Goal: Obtain resource: Download file/media

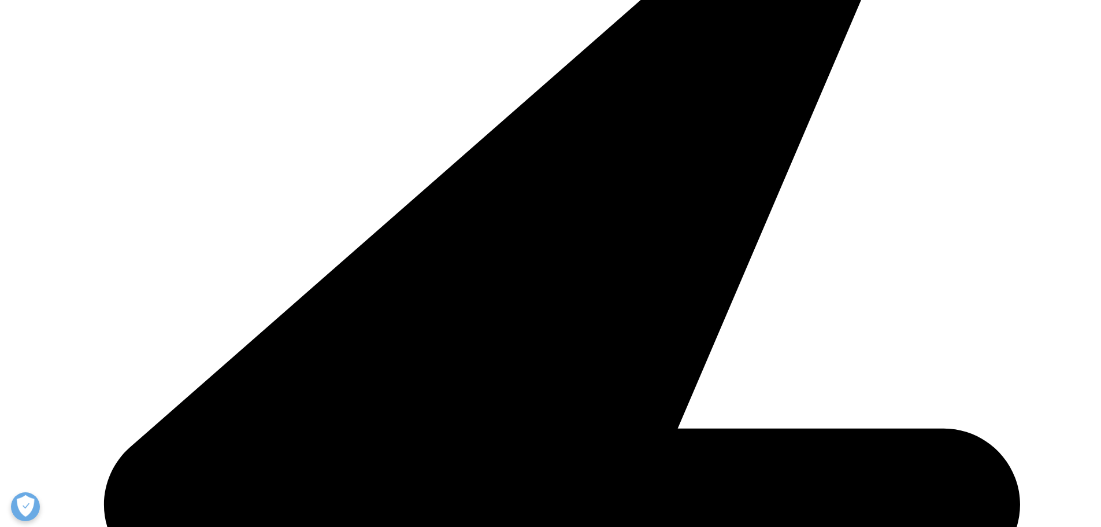
scroll to position [462, 0]
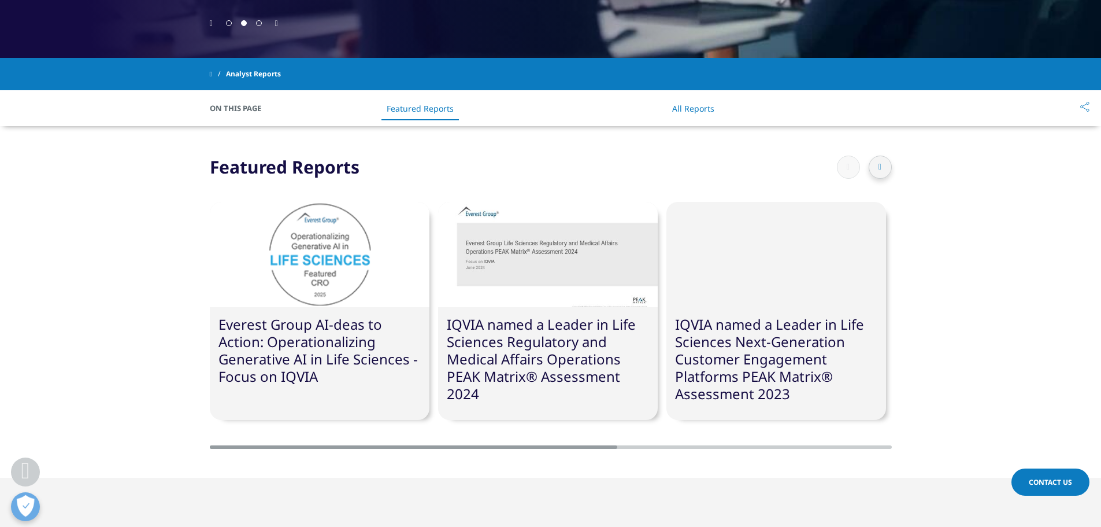
click at [302, 267] on div at bounding box center [320, 254] width 220 height 105
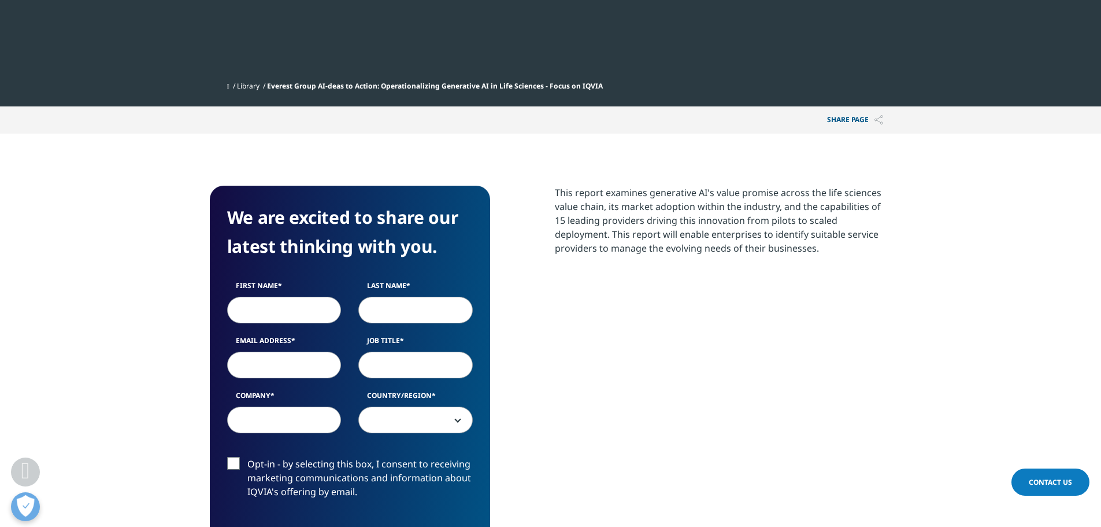
scroll to position [578, 0]
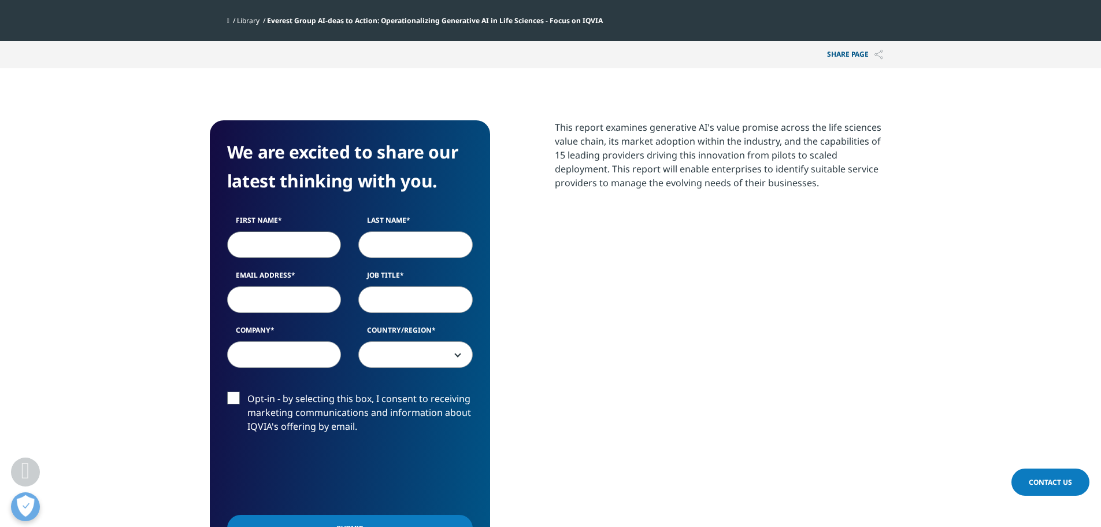
click at [277, 242] on input "First Name" at bounding box center [284, 244] width 114 height 27
type input "amy"
click at [392, 242] on input "Last Name" at bounding box center [415, 244] width 114 height 27
type input "sumner"
click at [299, 301] on input "Email Address" at bounding box center [284, 299] width 114 height 27
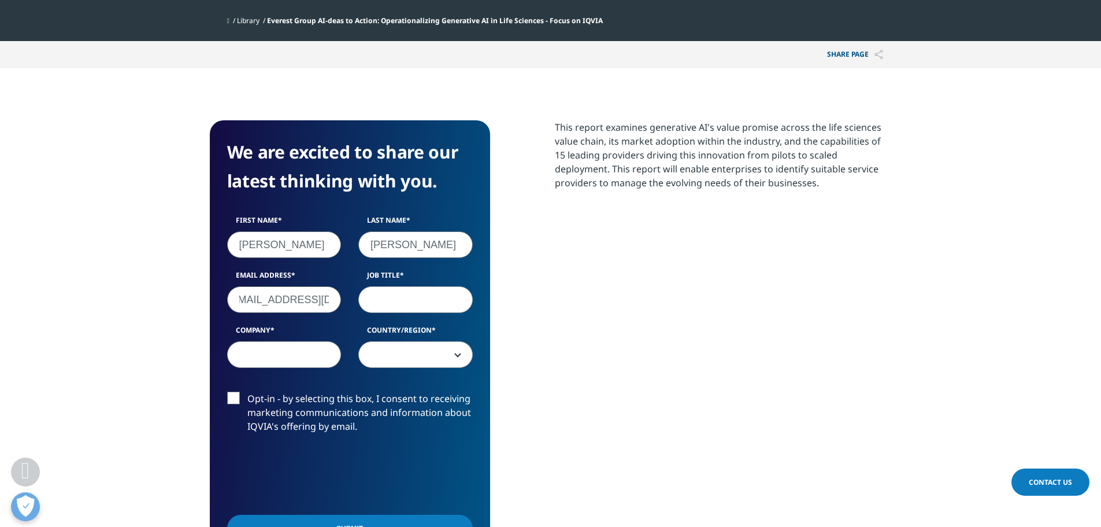
scroll to position [0, 20]
click at [243, 299] on input "af_symner@yahoo.com" at bounding box center [284, 299] width 114 height 27
drag, startPoint x: 332, startPoint y: 302, endPoint x: 226, endPoint y: 300, distance: 106.4
click at [226, 300] on div "Email Address amner@yahoo.com" at bounding box center [285, 291] width 132 height 43
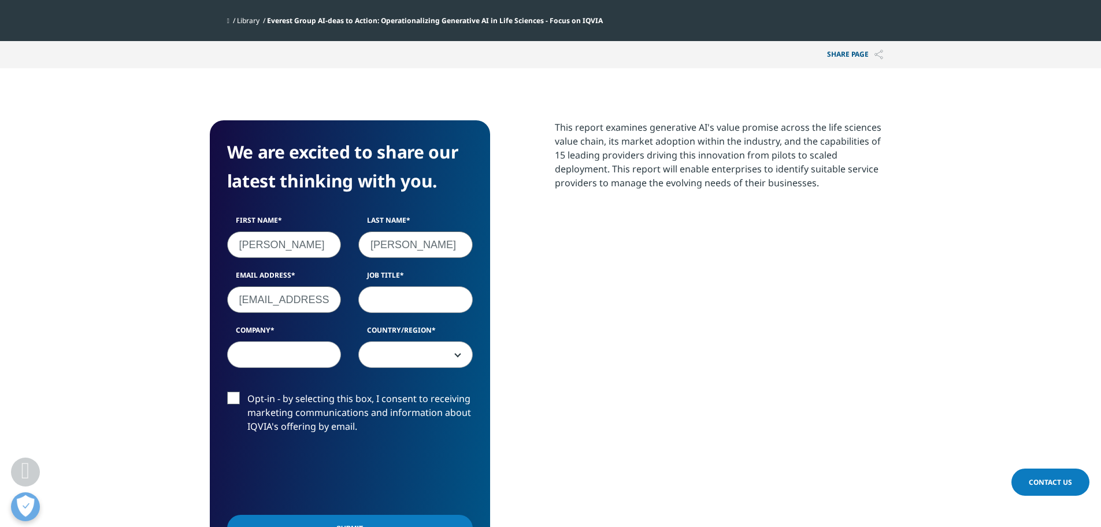
type input "asumner@paloaltonetworks.com"
click at [393, 304] on input "Job Title" at bounding box center [415, 299] width 114 height 27
type input "Manager"
click at [299, 358] on input "Company" at bounding box center [284, 354] width 114 height 27
type input "PANW"
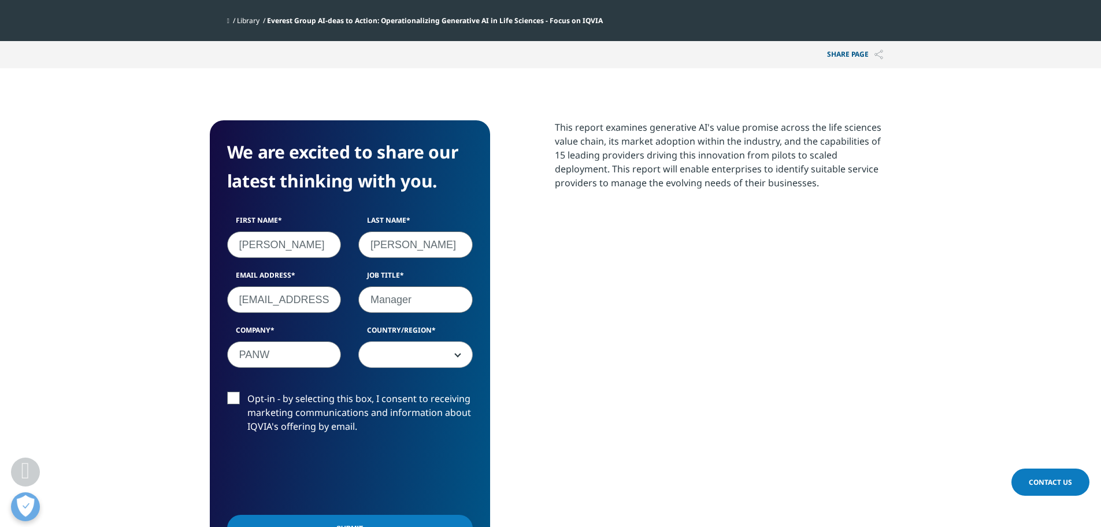
click at [410, 358] on span at bounding box center [415, 355] width 113 height 27
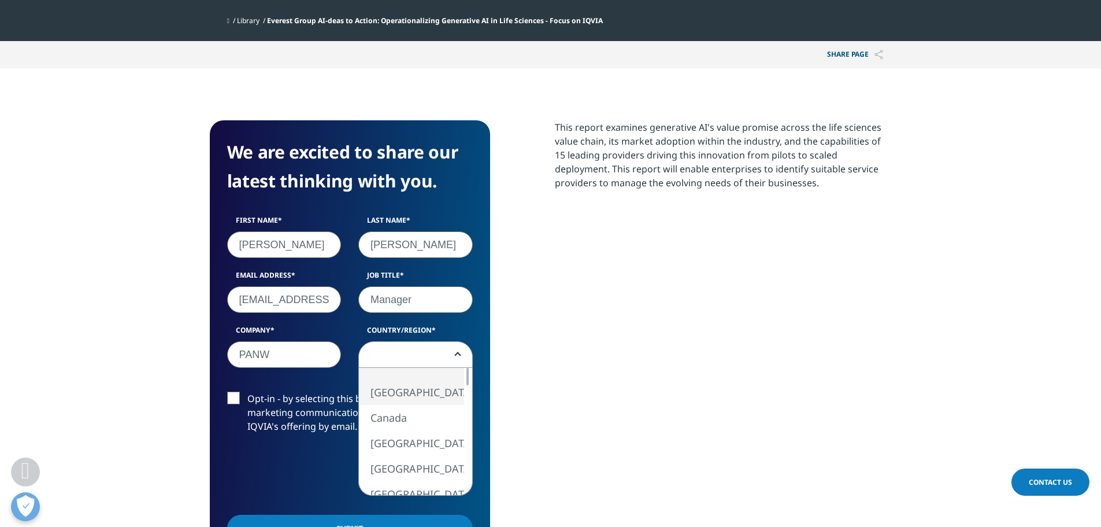
select select "[GEOGRAPHIC_DATA]"
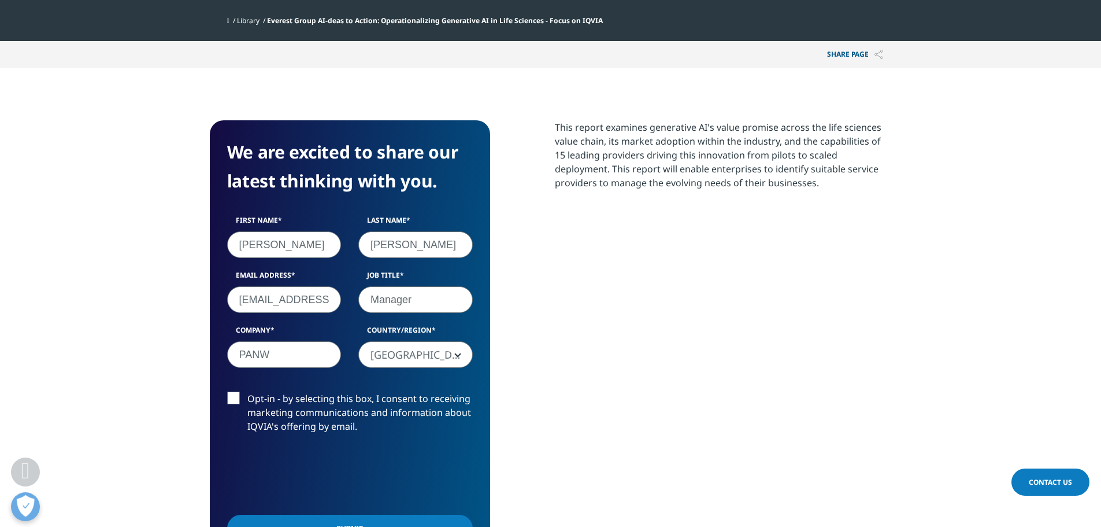
click at [231, 401] on label "Opt-in - by selecting this box, I consent to receiving marketing communications…" at bounding box center [350, 415] width 246 height 48
click at [247, 391] on input "Opt-in - by selecting this box, I consent to receiving marketing communications…" at bounding box center [247, 391] width 0 height 0
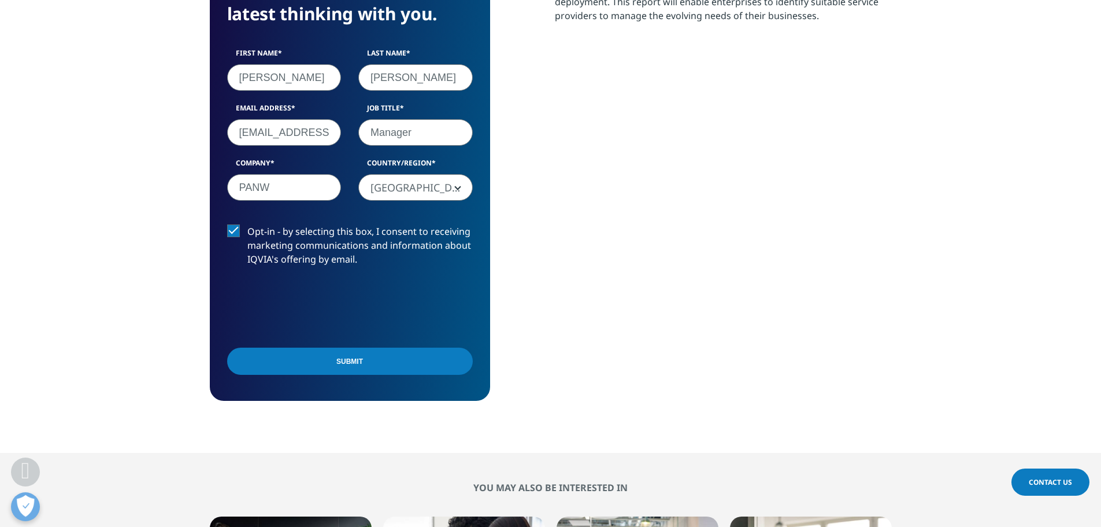
scroll to position [752, 0]
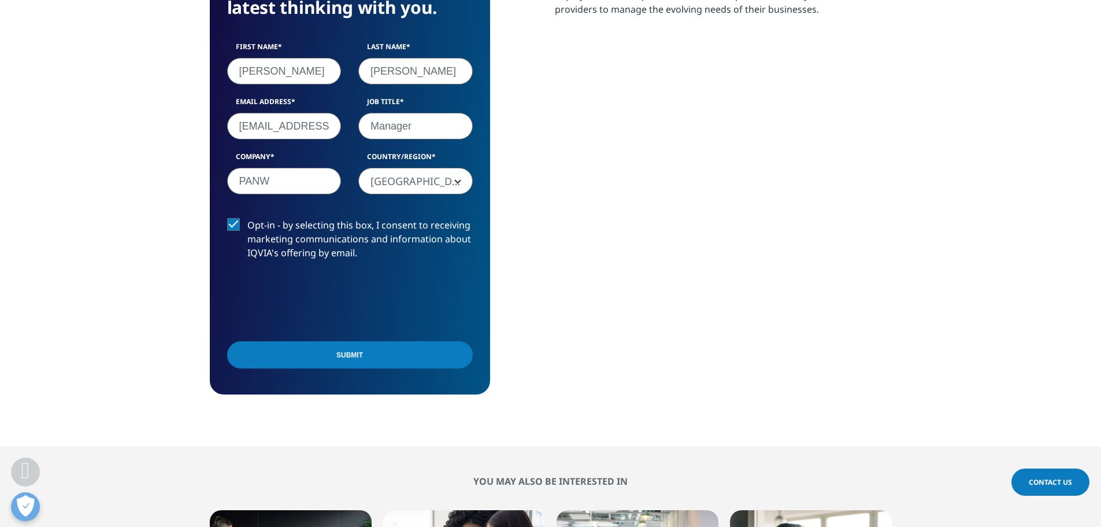
click at [314, 360] on input "Submit" at bounding box center [350, 354] width 246 height 27
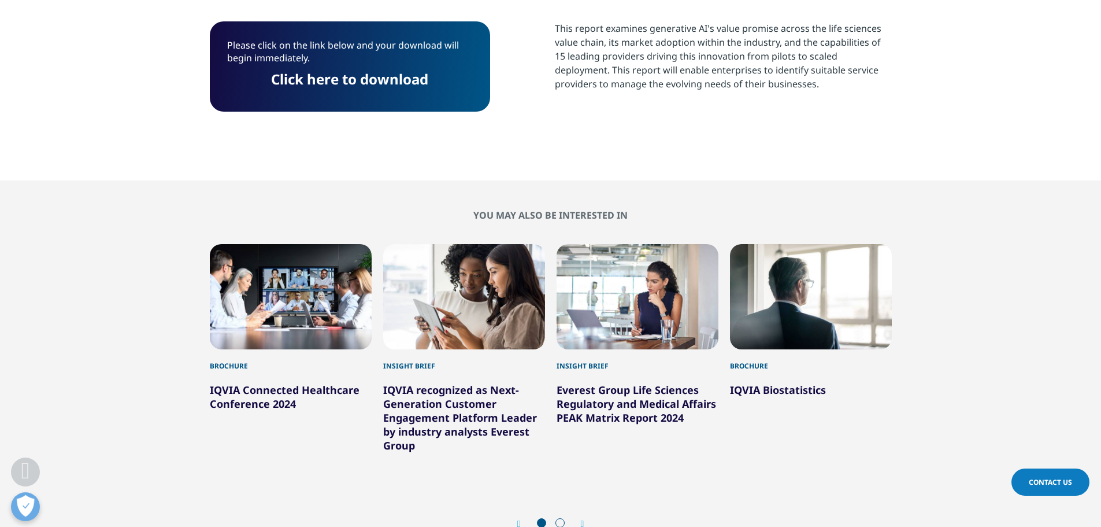
scroll to position [484, 0]
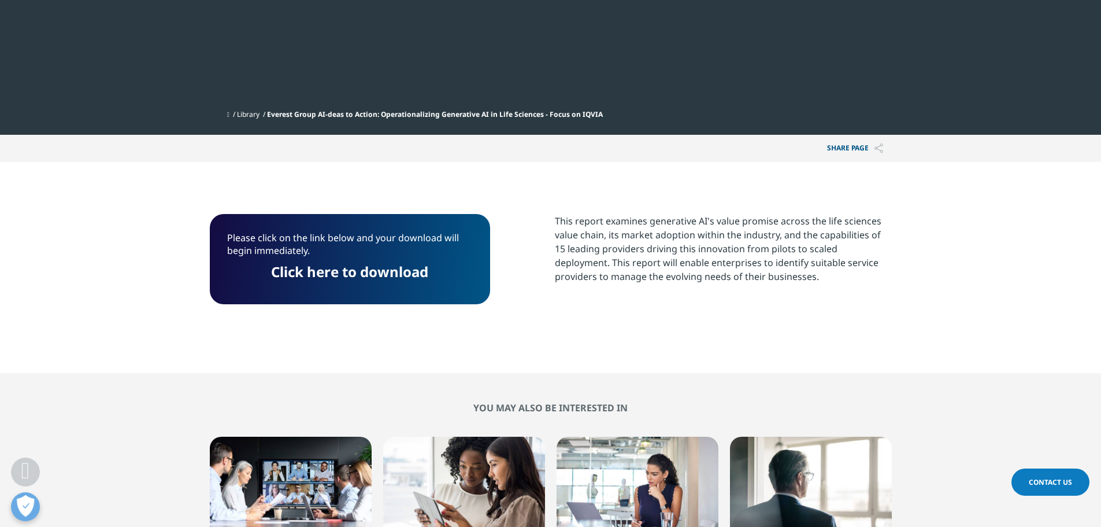
click at [321, 272] on link "Click here to download" at bounding box center [349, 271] width 157 height 19
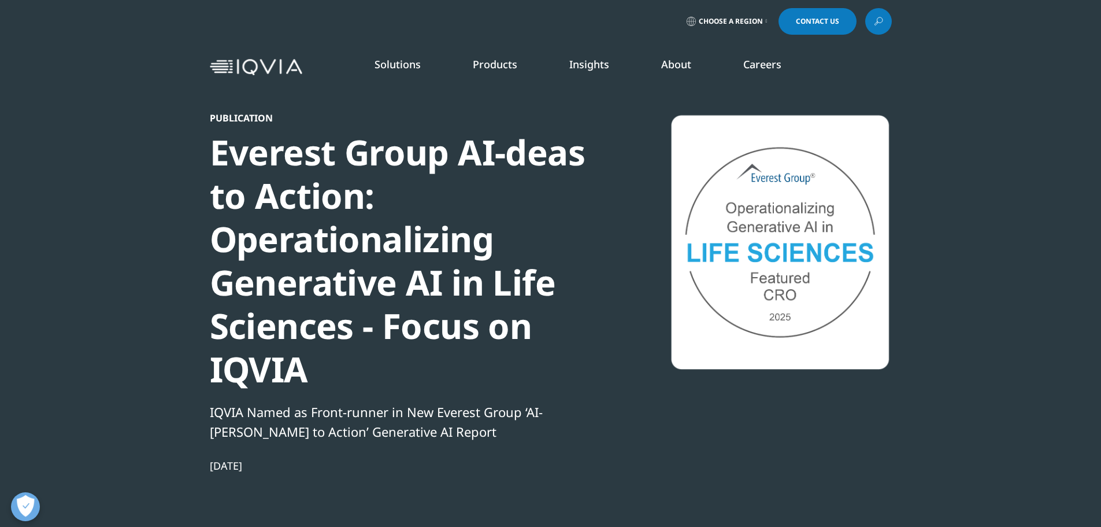
scroll to position [0, 0]
click at [634, 204] on link "Industry Analyst Reports" at bounding box center [706, 199] width 263 height 13
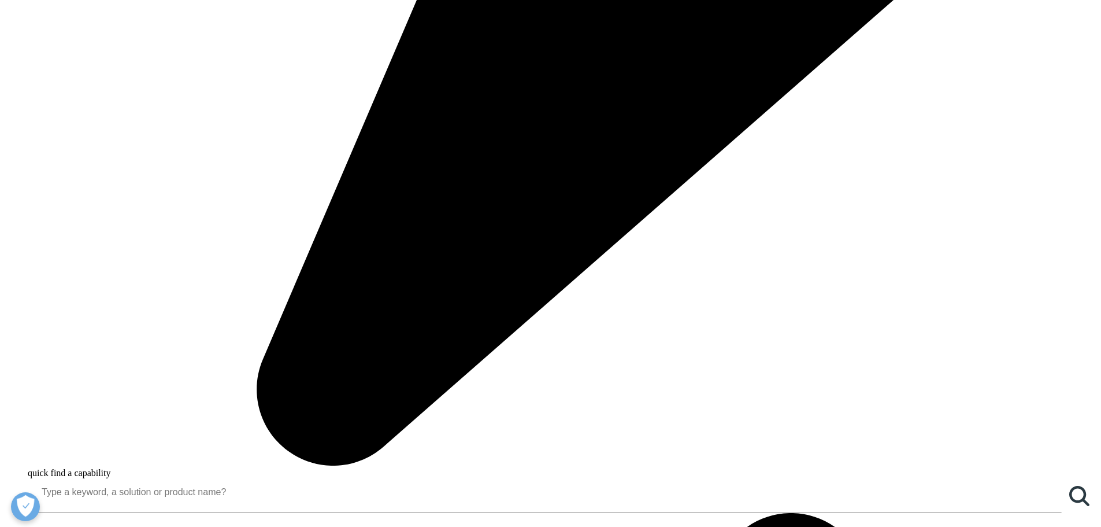
scroll to position [810, 0]
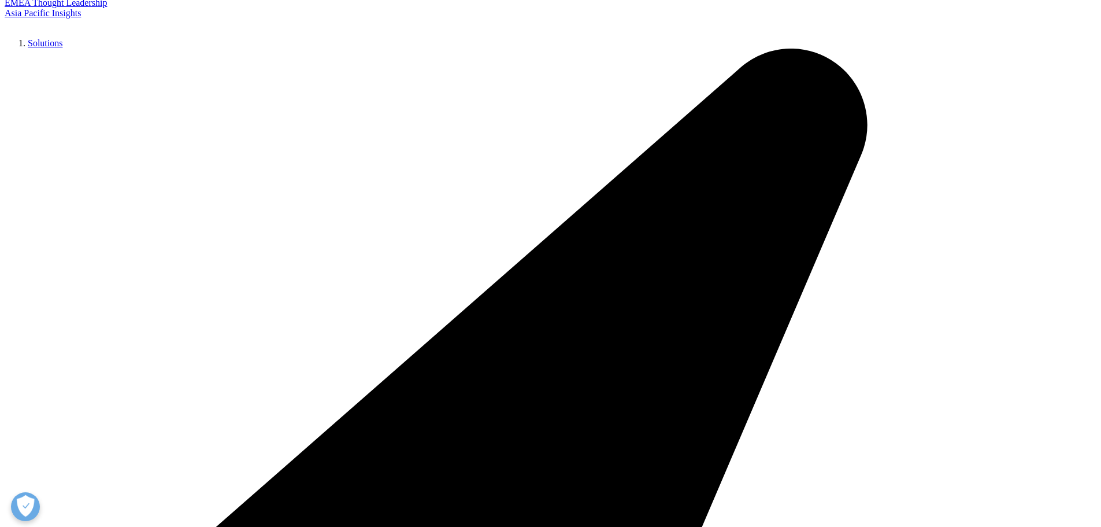
scroll to position [0, 0]
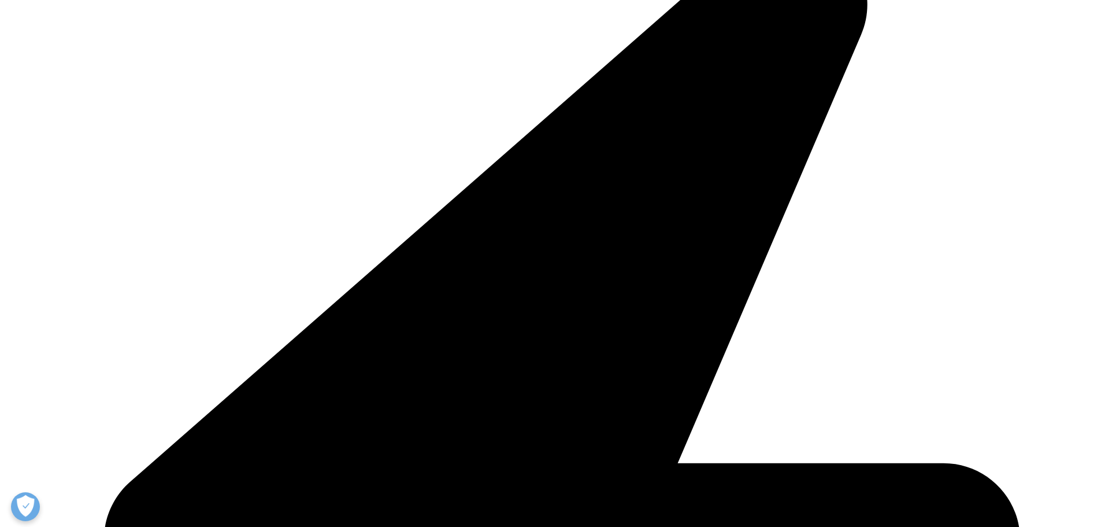
scroll to position [405, 0]
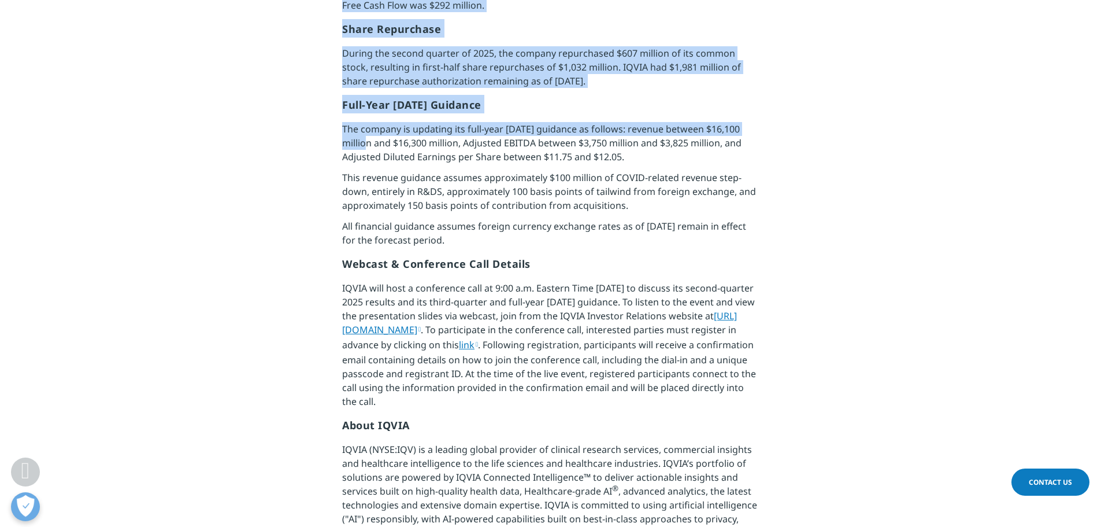
scroll to position [1214, 0]
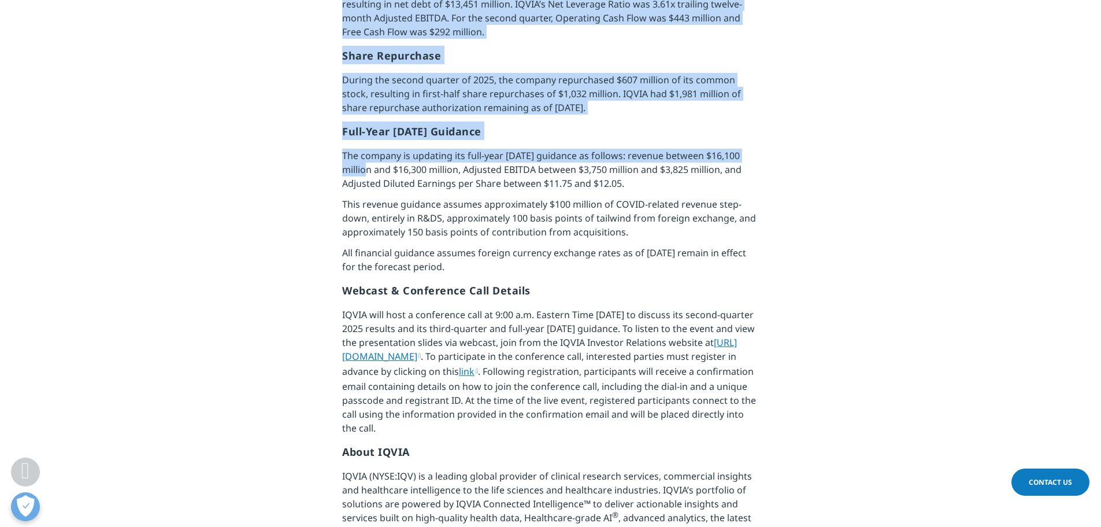
drag, startPoint x: 334, startPoint y: 229, endPoint x: 784, endPoint y: 263, distance: 451.6
copy div "Revenue of $4,017 million, up 5.3 percent year-over-year GAAP Net Income of $26…"
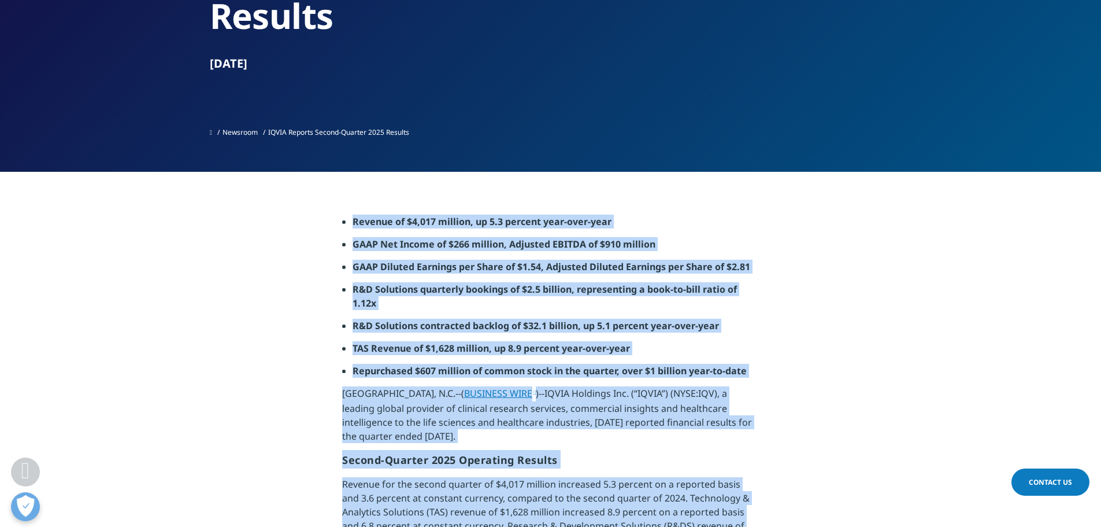
scroll to position [0, 0]
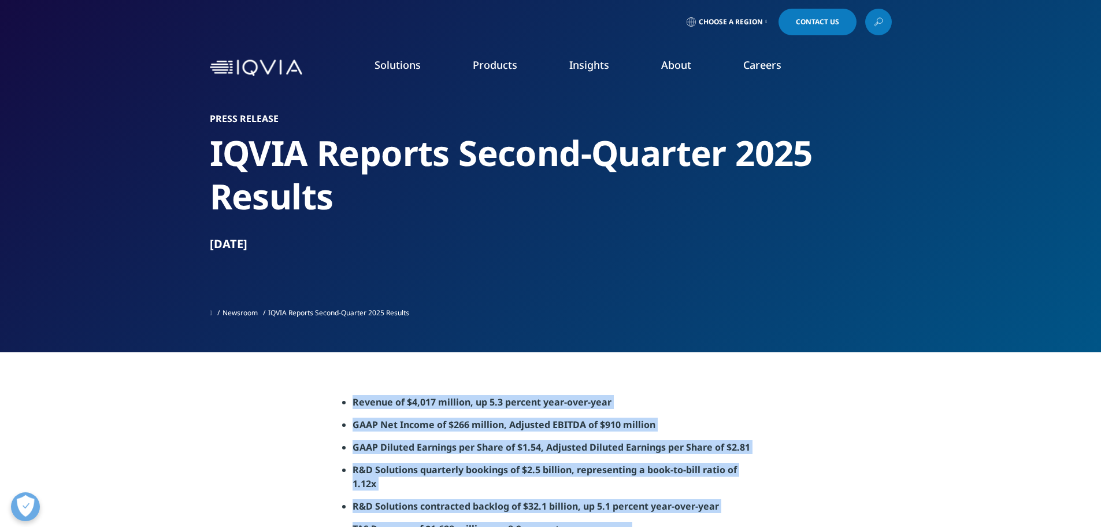
click at [673, 58] on link "About" at bounding box center [676, 65] width 30 height 14
click at [617, 177] on link "Events & Webinars" at bounding box center [706, 177] width 263 height 13
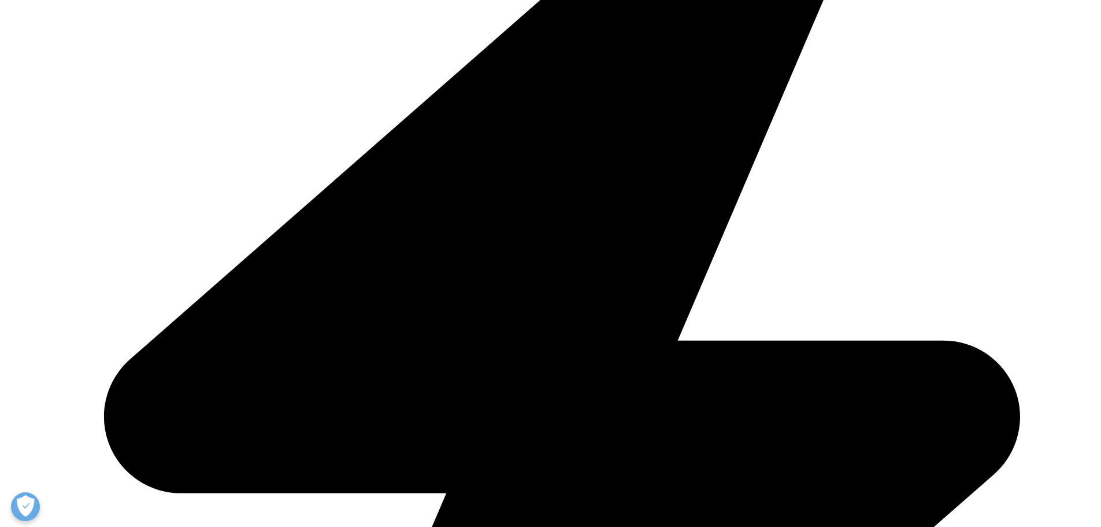
scroll to position [809, 0]
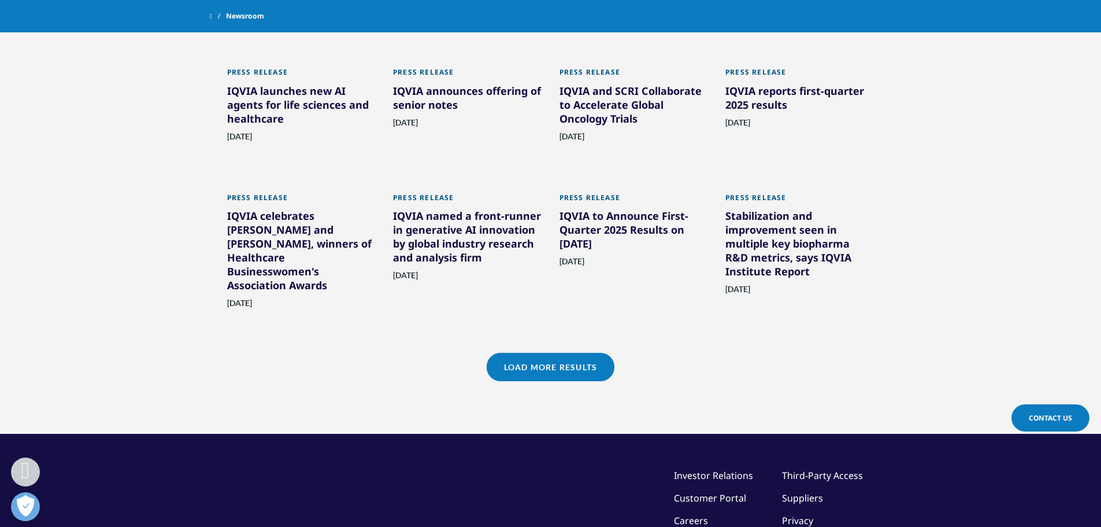
click at [580, 363] on link "Load More Results" at bounding box center [551, 367] width 128 height 28
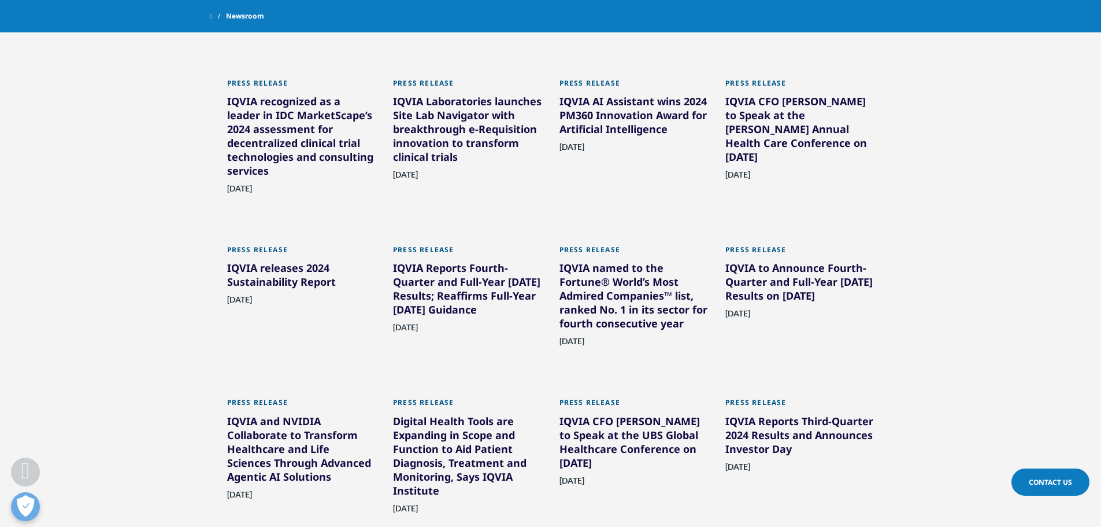
scroll to position [1098, 0]
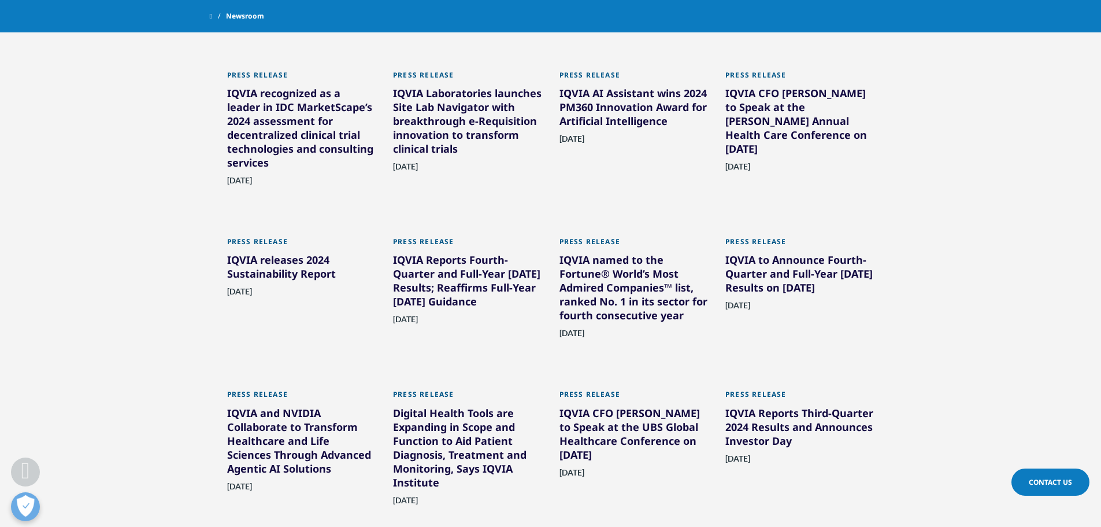
click at [772, 261] on div "IQVIA to Announce Fourth-Quarter and Full-Year [DATE] Results on [DATE]" at bounding box center [800, 276] width 149 height 46
